Goal: Transaction & Acquisition: Download file/media

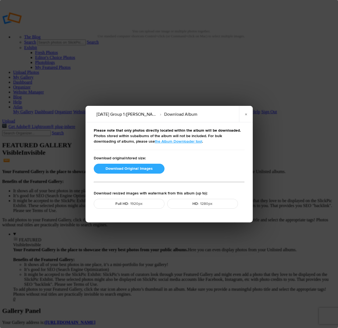
click at [123, 168] on button "Download Original Images" at bounding box center [129, 168] width 71 height 10
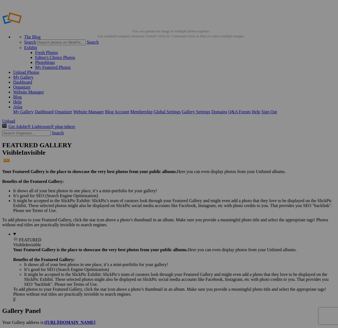
drag, startPoint x: 245, startPoint y: 29, endPoint x: 96, endPoint y: 47, distance: 150.6
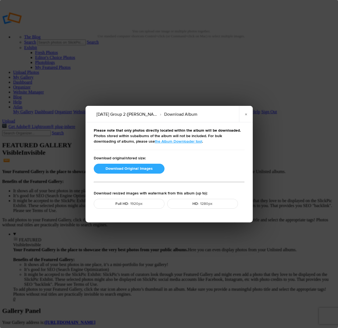
click at [142, 168] on button "Download Original Images" at bounding box center [129, 168] width 71 height 10
